Goal: Task Accomplishment & Management: Complete application form

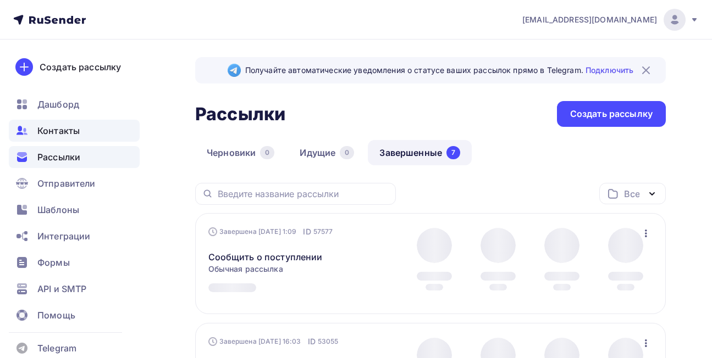
click at [60, 134] on span "Контакты" at bounding box center [58, 130] width 42 height 13
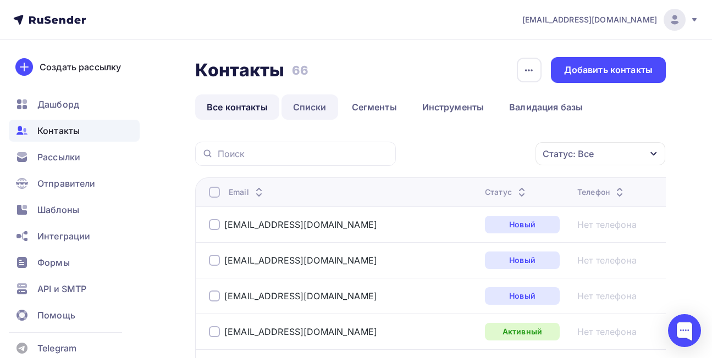
click at [317, 113] on link "Списки" at bounding box center [309, 107] width 57 height 25
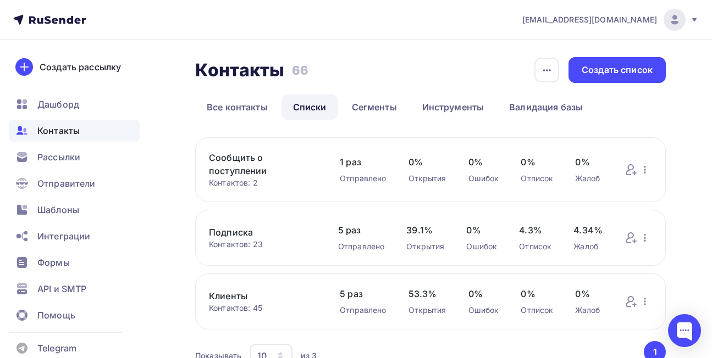
scroll to position [55, 0]
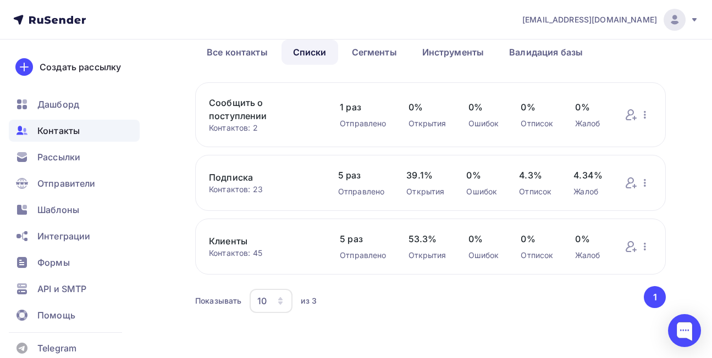
click at [258, 105] on link "Сообщить о поступлении" at bounding box center [263, 109] width 109 height 26
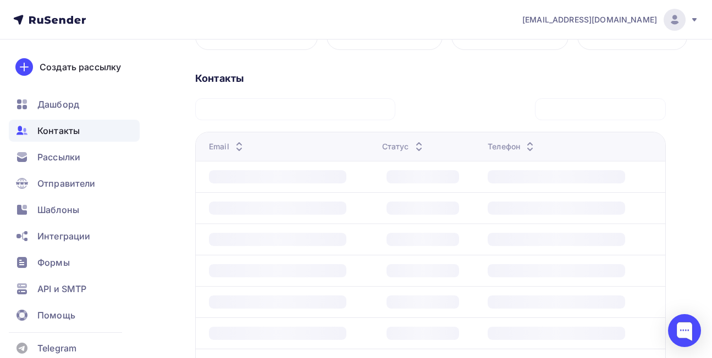
scroll to position [110, 0]
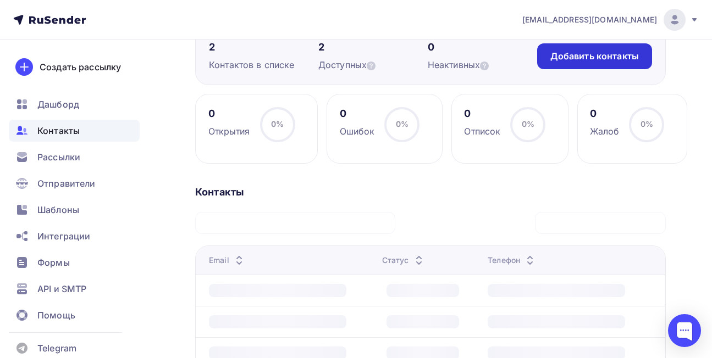
click at [546, 62] on div "Добавить контакты" at bounding box center [594, 56] width 115 height 26
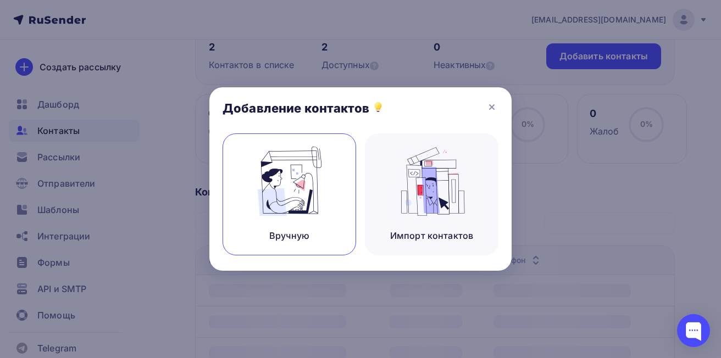
click at [300, 198] on img at bounding box center [290, 181] width 74 height 69
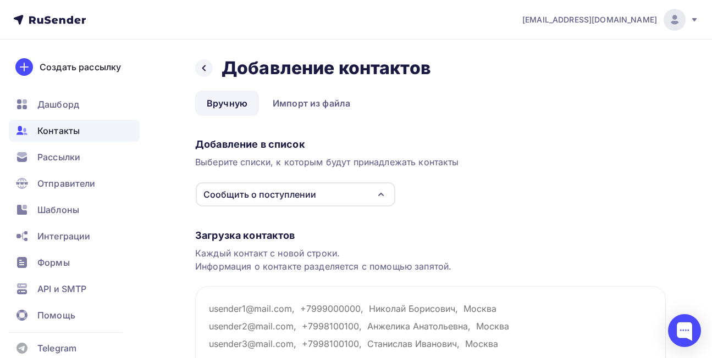
click at [379, 196] on icon "button" at bounding box center [380, 194] width 13 height 13
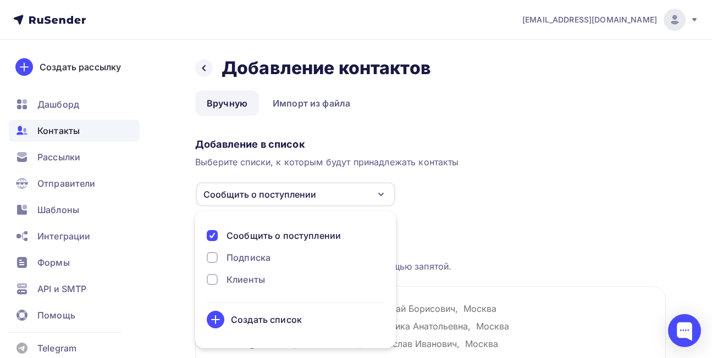
click at [243, 259] on div "Подписка" at bounding box center [248, 257] width 44 height 13
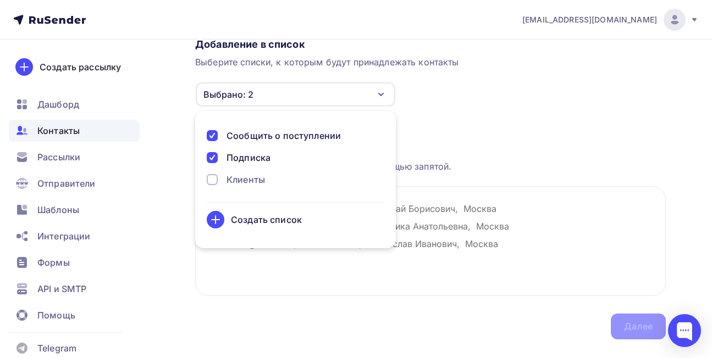
scroll to position [110, 0]
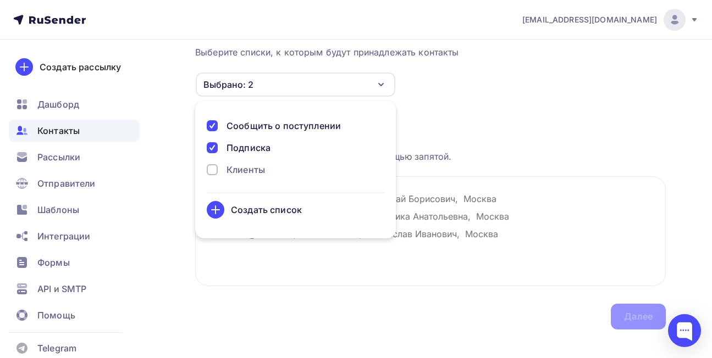
click at [214, 129] on div at bounding box center [212, 125] width 11 height 11
click at [257, 214] on div "Создать список" at bounding box center [266, 209] width 71 height 13
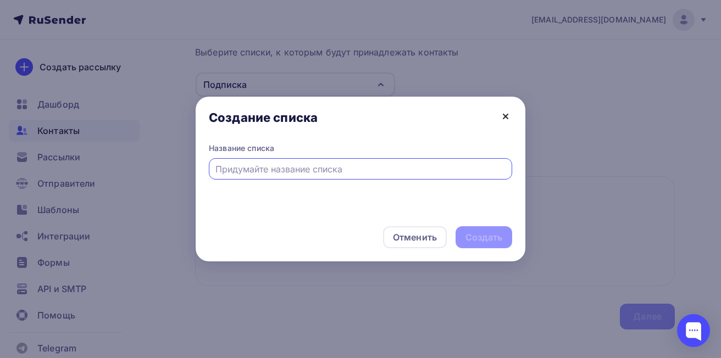
click at [507, 114] on icon at bounding box center [505, 116] width 13 height 13
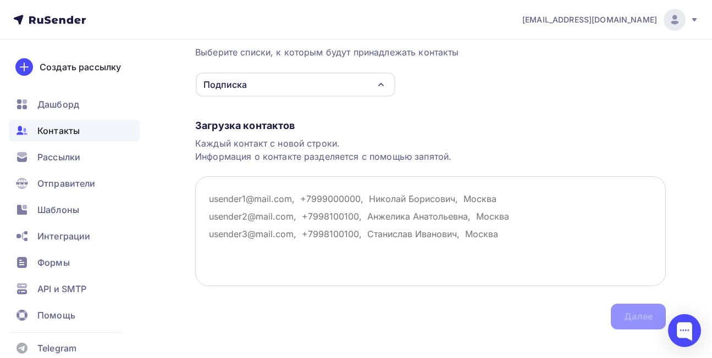
click at [224, 201] on textarea at bounding box center [430, 231] width 470 height 110
paste textarea "[EMAIL_ADDRESS][DOMAIN_NAME]"
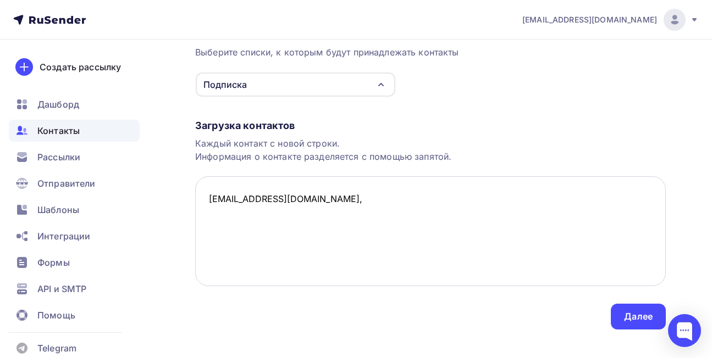
paste textarea "79621383838"
click at [268, 197] on textarea "[EMAIL_ADDRESS][DOMAIN_NAME], 79621383838" at bounding box center [430, 231] width 470 height 110
click at [346, 193] on textarea "[EMAIL_ADDRESS][DOMAIN_NAME], [PHONE_NUMBER]" at bounding box center [430, 231] width 470 height 110
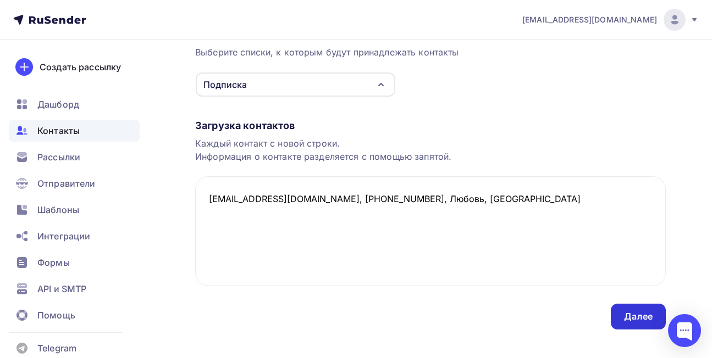
type textarea "[EMAIL_ADDRESS][DOMAIN_NAME], [PHONE_NUMBER], Любовь, [GEOGRAPHIC_DATA]"
click at [630, 317] on div "Далее" at bounding box center [638, 316] width 29 height 13
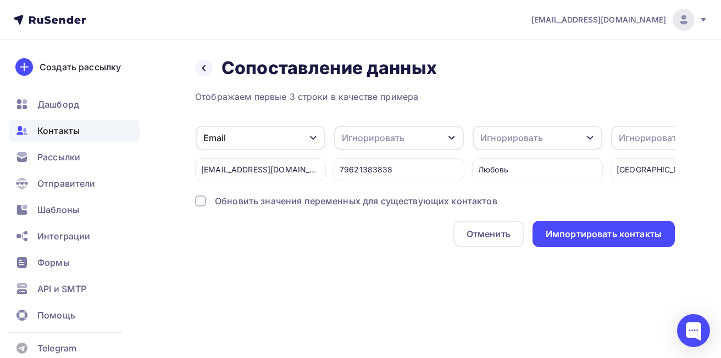
click at [453, 136] on icon "button" at bounding box center [451, 138] width 9 height 9
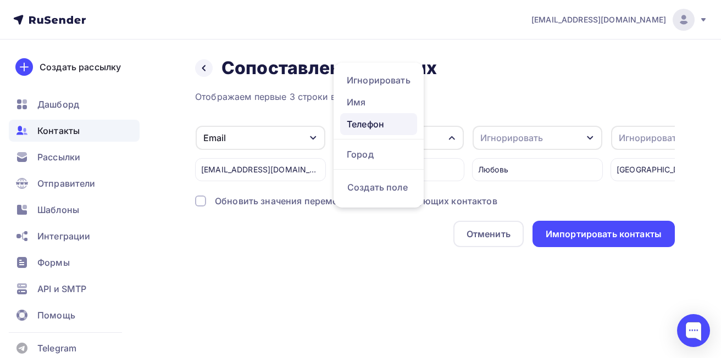
click at [375, 126] on div "Телефон" at bounding box center [379, 124] width 64 height 13
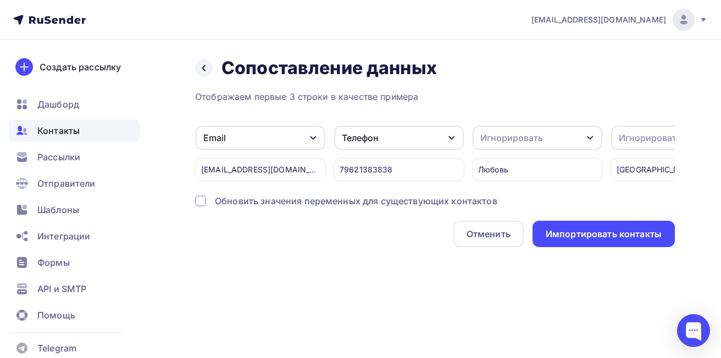
click at [535, 134] on div "Игнорировать" at bounding box center [511, 137] width 63 height 13
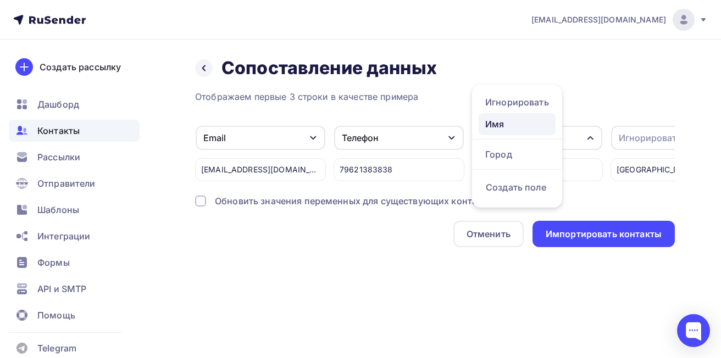
click at [529, 125] on div "Имя" at bounding box center [517, 124] width 64 height 13
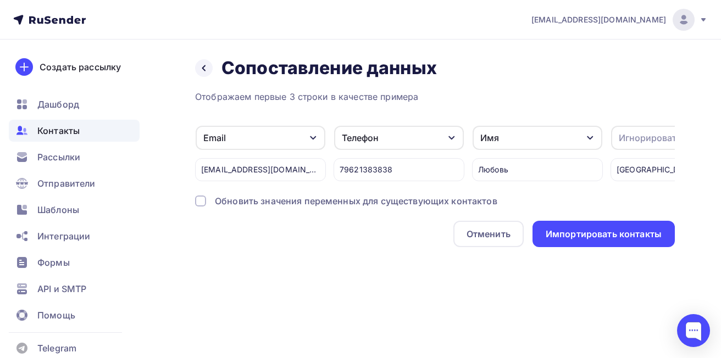
click at [631, 140] on div "Игнорировать" at bounding box center [650, 137] width 63 height 13
click at [613, 159] on div "Город" at bounding box center [618, 154] width 64 height 13
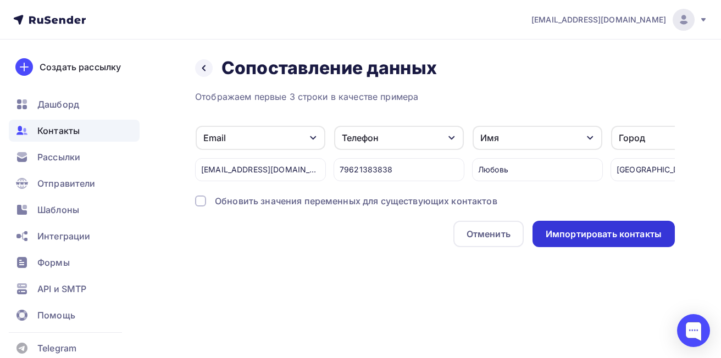
click at [615, 241] on div "Импортировать контакты" at bounding box center [604, 234] width 116 height 13
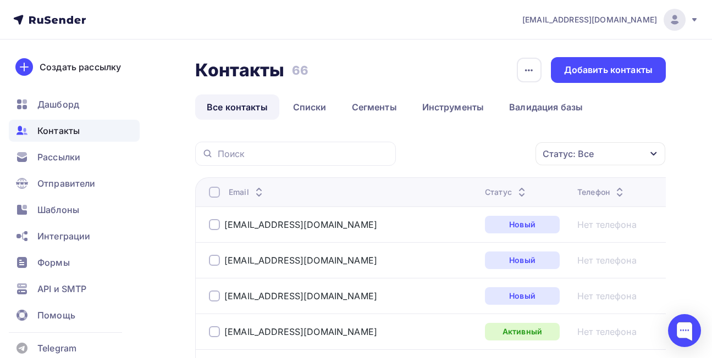
click at [51, 133] on span "Контакты" at bounding box center [58, 130] width 42 height 13
click at [303, 109] on link "Списки" at bounding box center [309, 107] width 57 height 25
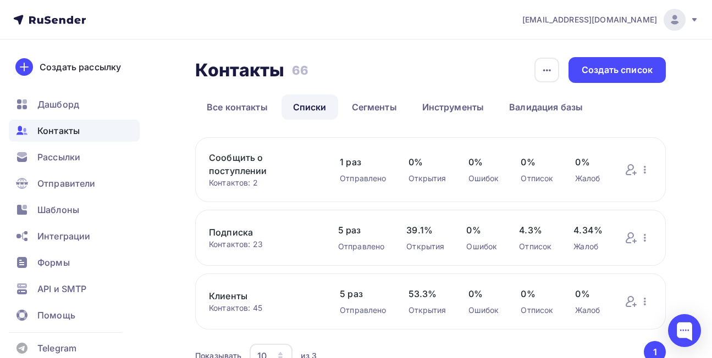
click at [245, 167] on link "Сообщить о поступлении" at bounding box center [263, 164] width 109 height 26
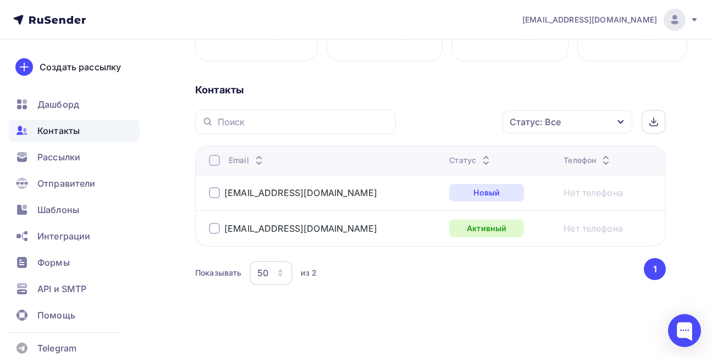
scroll to position [213, 0]
click at [655, 269] on button "1" at bounding box center [655, 269] width 22 height 22
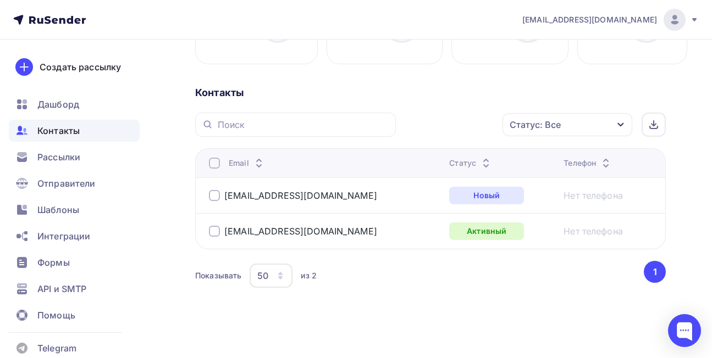
scroll to position [0, 0]
